Goal: Find specific page/section: Find specific page/section

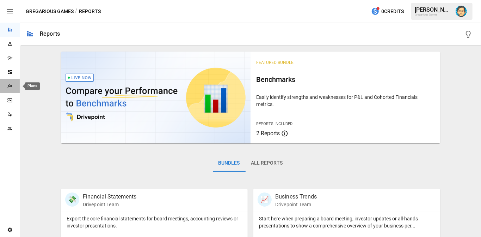
click at [11, 86] on icon "Plans" at bounding box center [9, 86] width 5 height 4
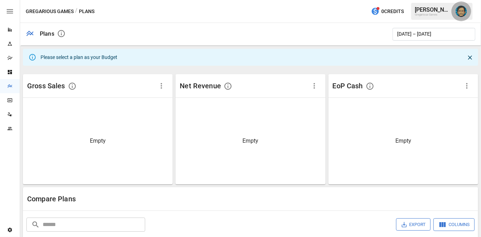
click at [461, 13] on img "Dana Basken" at bounding box center [461, 11] width 11 height 11
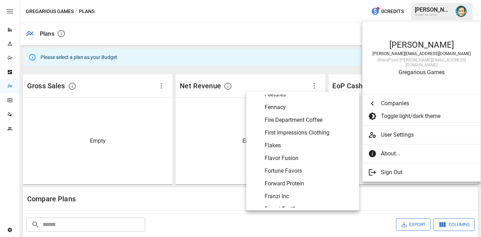
scroll to position [1213, 0]
click at [291, 154] on span "Flavor Fusion" at bounding box center [309, 158] width 89 height 8
